Goal: Use online tool/utility: Utilize a website feature to perform a specific function

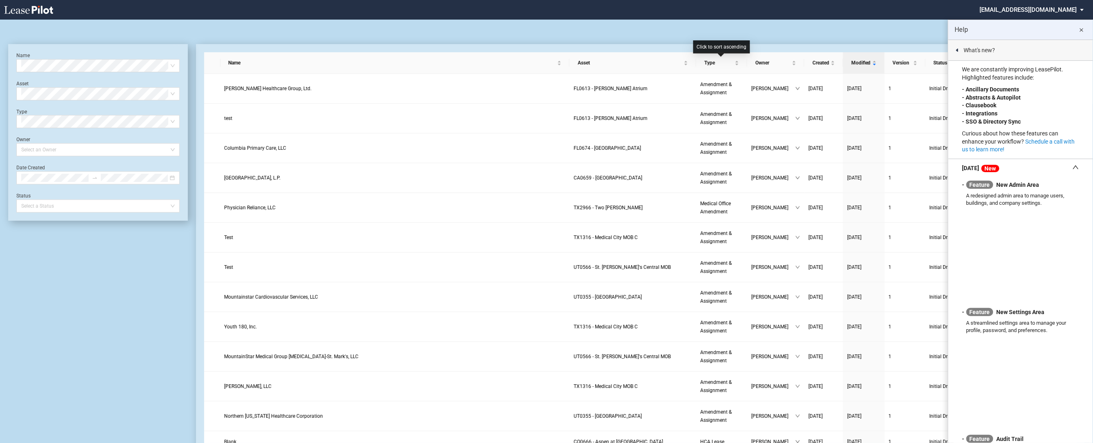
drag, startPoint x: 714, startPoint y: 35, endPoint x: 698, endPoint y: 47, distance: 19.8
click at [714, 35] on div "Medical Office Lease Blank Form Medical Office Amendment Blank Form Medical Off…" at bounding box center [546, 30] width 1076 height 20
click at [231, 264] on span "Test" at bounding box center [228, 267] width 9 height 6
click at [1082, 25] on md-icon "close" at bounding box center [1081, 30] width 10 height 10
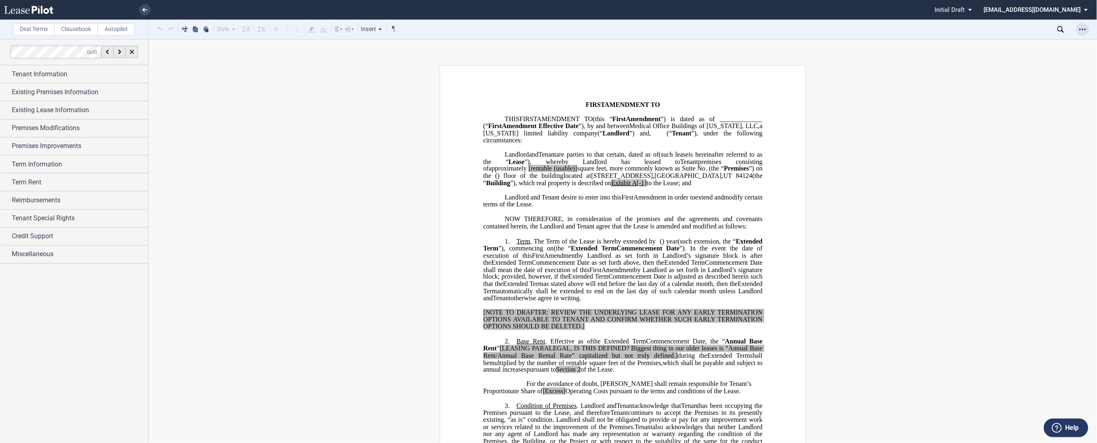
click at [1086, 31] on div "Open Lease options menu" at bounding box center [1082, 29] width 13 height 13
click at [1014, 103] on div "Compare" at bounding box center [1035, 104] width 100 height 7
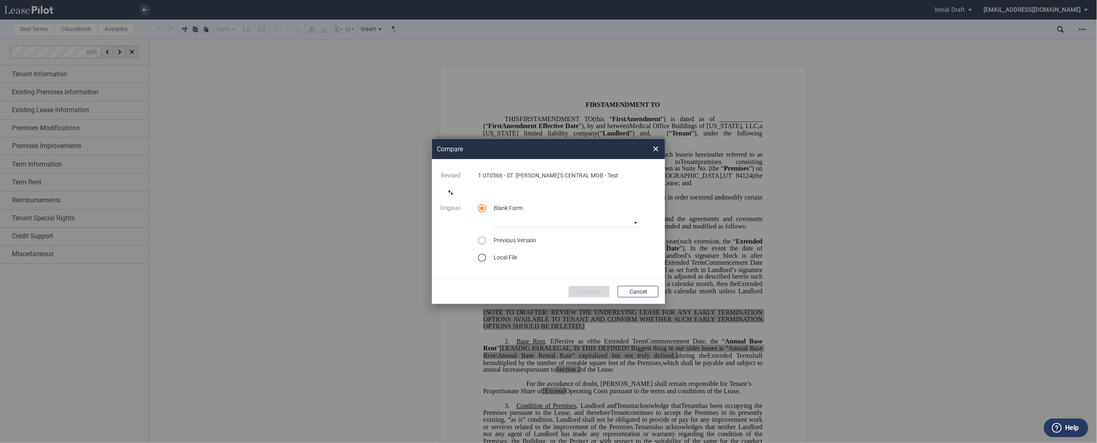
click at [446, 193] on md-icon "switch comparison direction" at bounding box center [451, 193] width 10 height 10
click at [484, 258] on div "select word doc" at bounding box center [482, 258] width 8 height 8
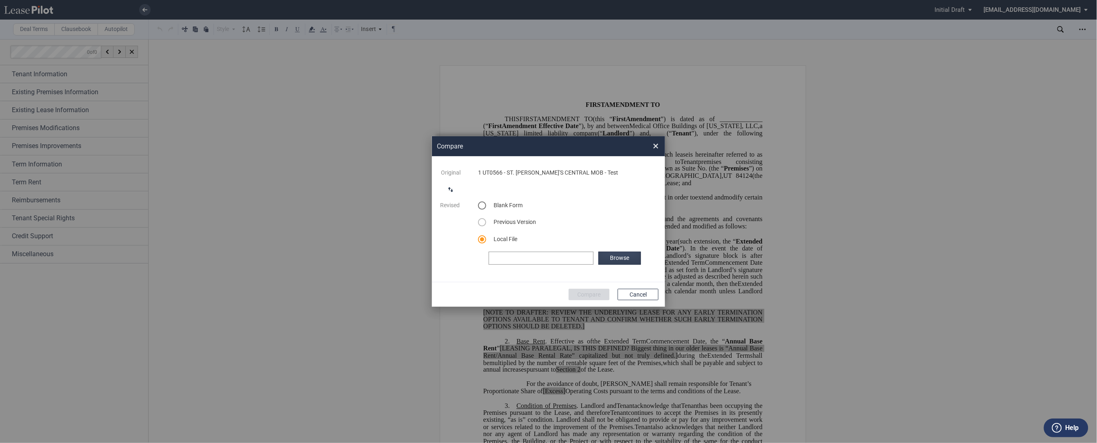
click at [601, 255] on label "Browse" at bounding box center [619, 258] width 42 height 13
click at [583, 295] on button "Compare" at bounding box center [589, 294] width 41 height 11
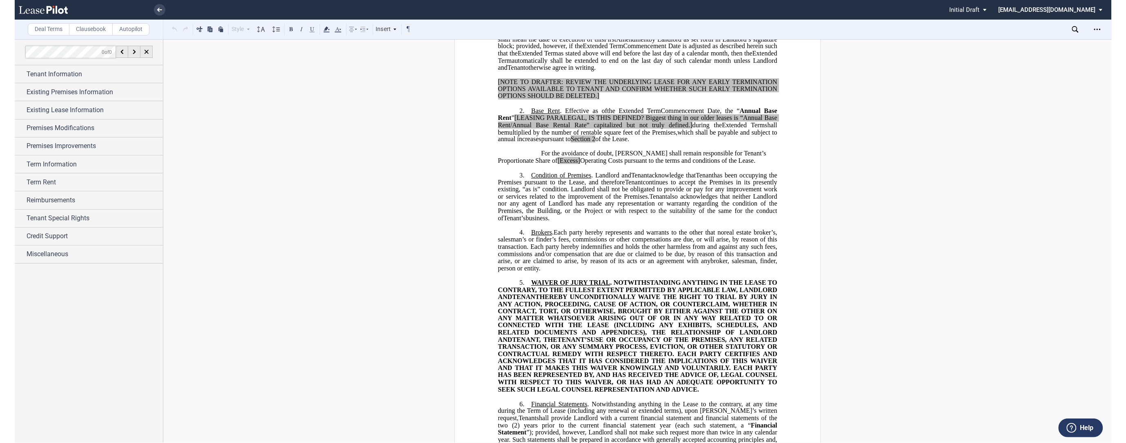
scroll to position [230, 0]
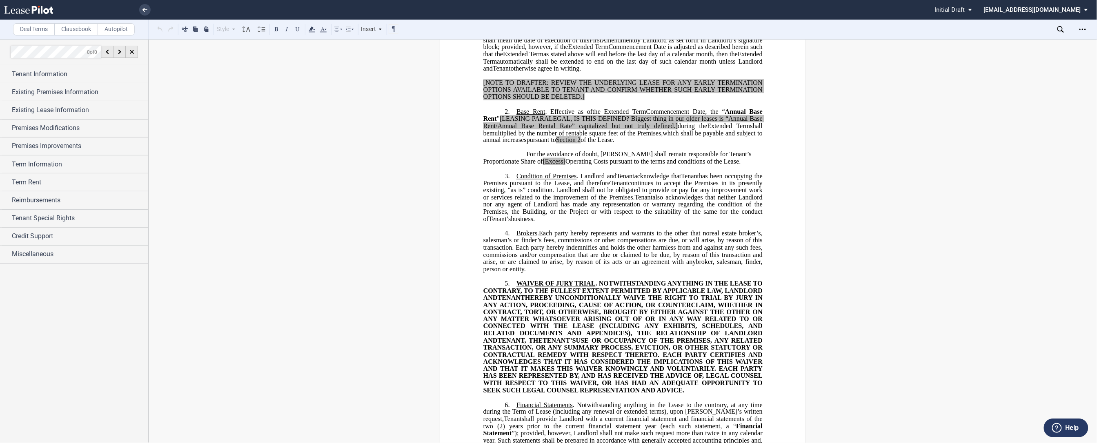
drag, startPoint x: 515, startPoint y: 185, endPoint x: 529, endPoint y: 227, distance: 43.9
click at [529, 223] on p "3. Condition of Premises . Landlord and Assignee Tenant acknowledge that Assign…" at bounding box center [622, 198] width 279 height 50
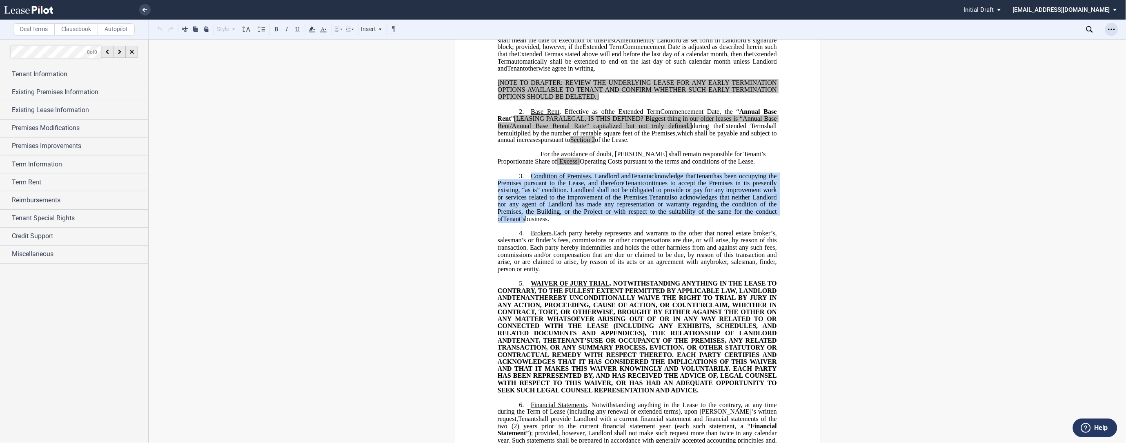
click at [1096, 29] on icon "Open Lease options menu" at bounding box center [1111, 29] width 7 height 7
click at [1034, 102] on div "Compare" at bounding box center [1064, 104] width 100 height 7
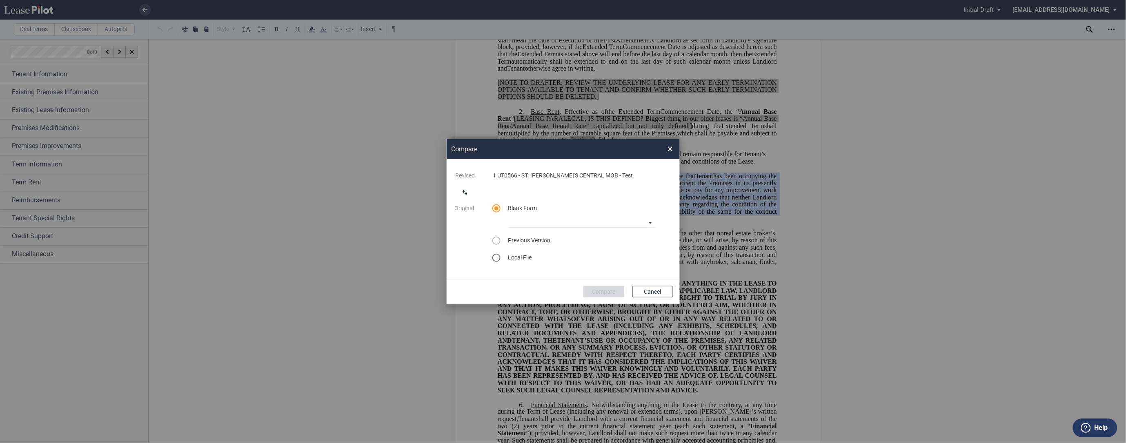
click at [470, 192] on button "switch comparison direction" at bounding box center [465, 192] width 16 height 16
click at [498, 258] on div "select word doc" at bounding box center [496, 258] width 8 height 8
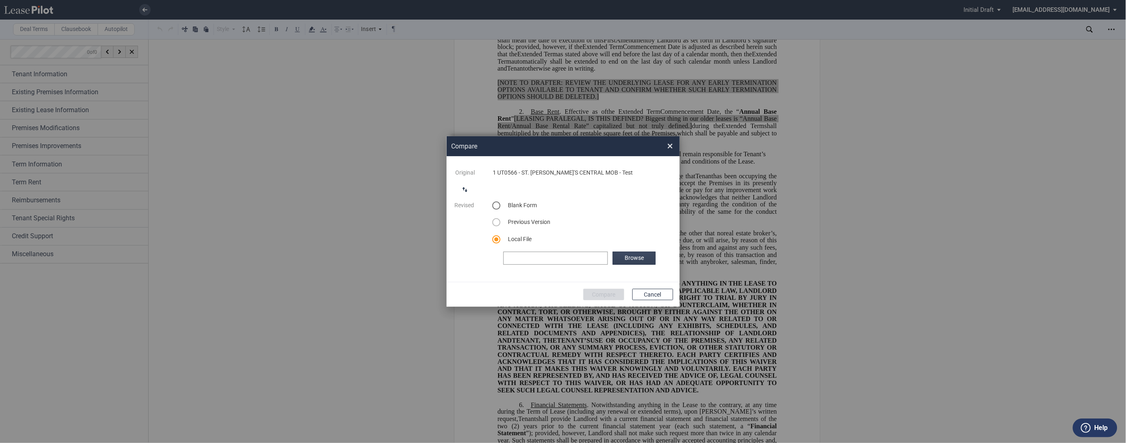
click at [646, 262] on label "Browse" at bounding box center [634, 258] width 42 height 13
click at [595, 297] on button "Compare" at bounding box center [603, 294] width 41 height 11
